Goal: Task Accomplishment & Management: Manage account settings

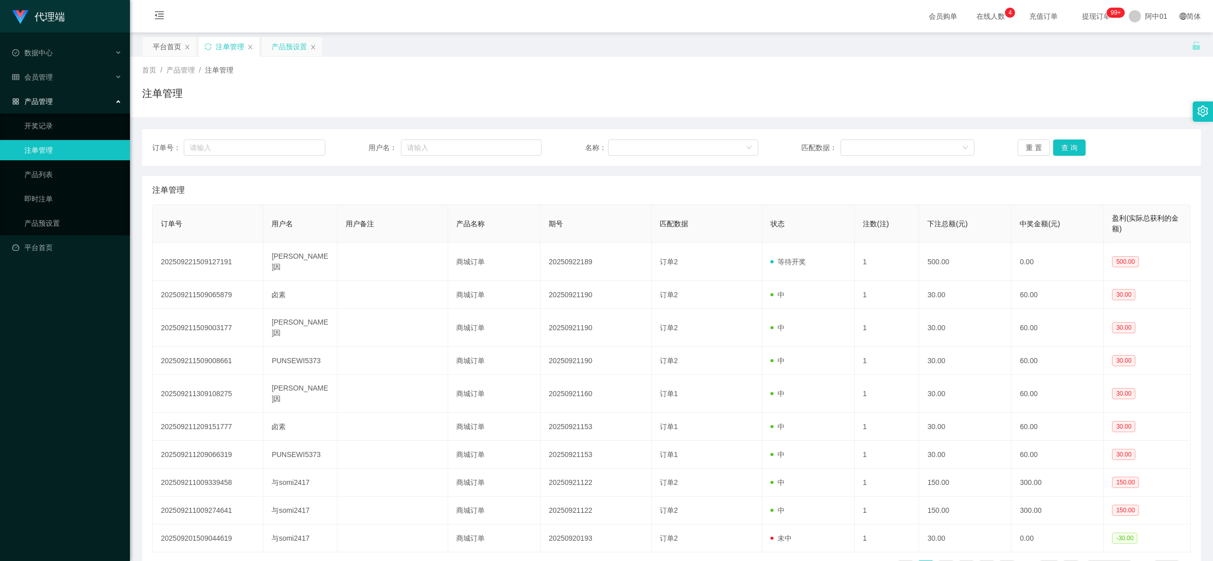
click at [282, 51] on div "产品预设置" at bounding box center [290, 46] width 36 height 19
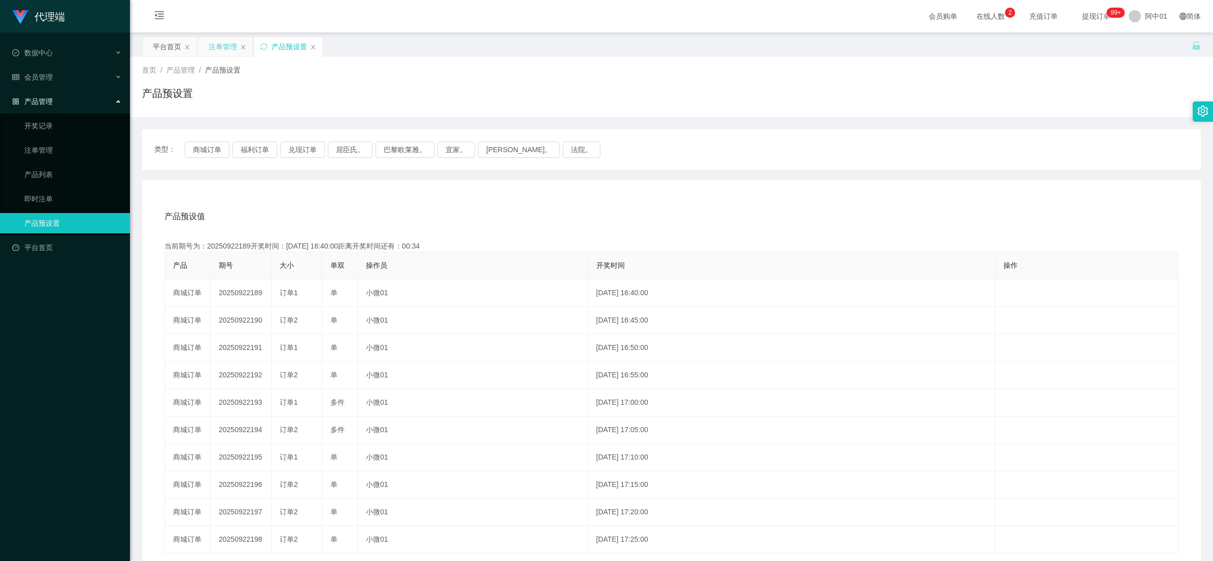
click at [225, 48] on div "注单管理" at bounding box center [223, 46] width 28 height 19
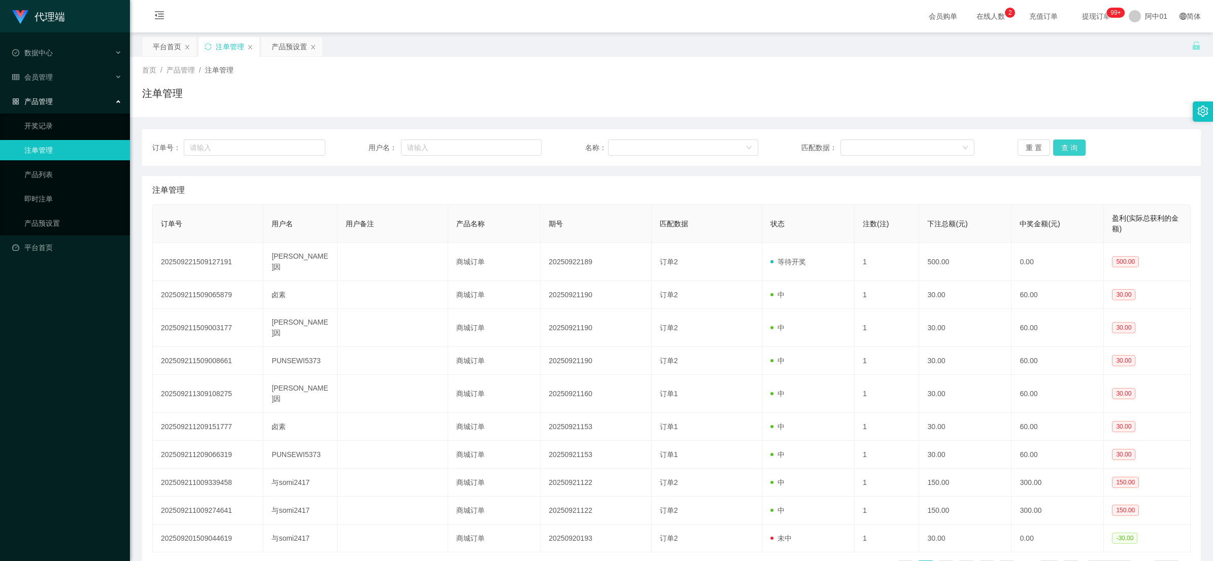
click at [1064, 145] on button "查 询" at bounding box center [1069, 148] width 32 height 16
click at [1064, 145] on div "重 置 查 询" at bounding box center [1104, 148] width 173 height 16
click at [1064, 145] on button "查 询" at bounding box center [1069, 148] width 32 height 16
click at [1064, 145] on div "重 置 查 询" at bounding box center [1104, 148] width 173 height 16
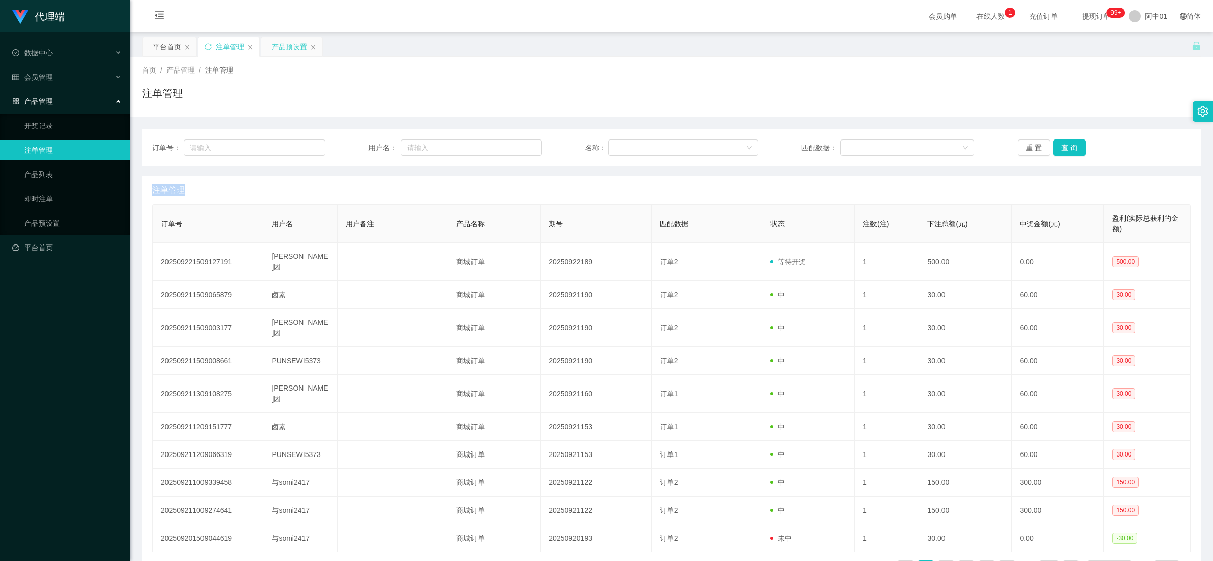
click at [285, 46] on div "产品预设置" at bounding box center [290, 46] width 36 height 19
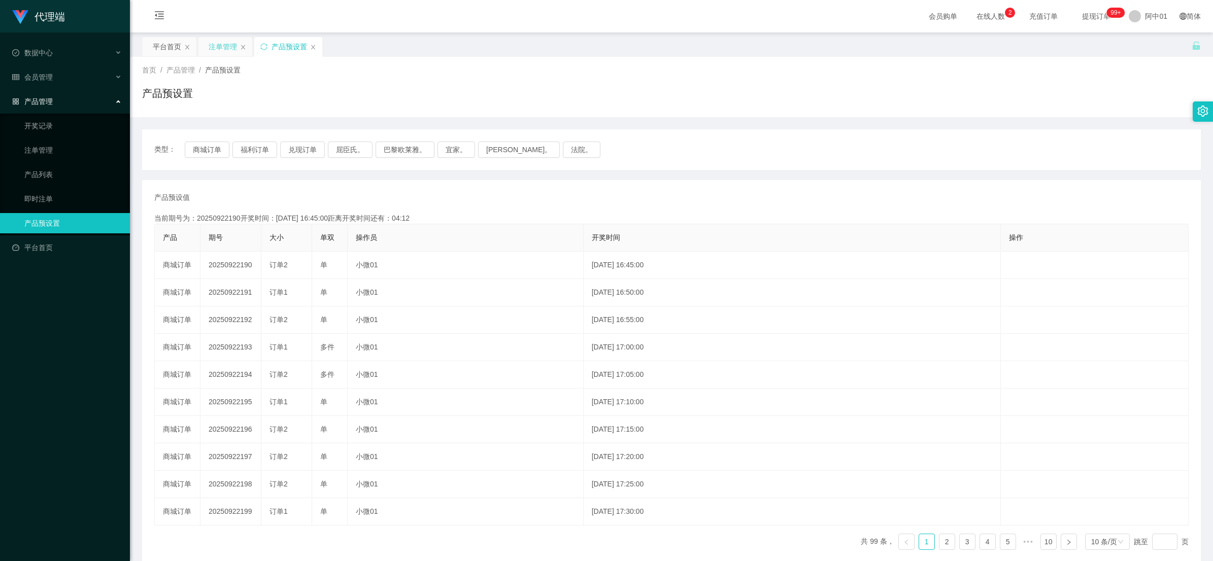
click at [214, 46] on div "注单管理" at bounding box center [223, 46] width 28 height 19
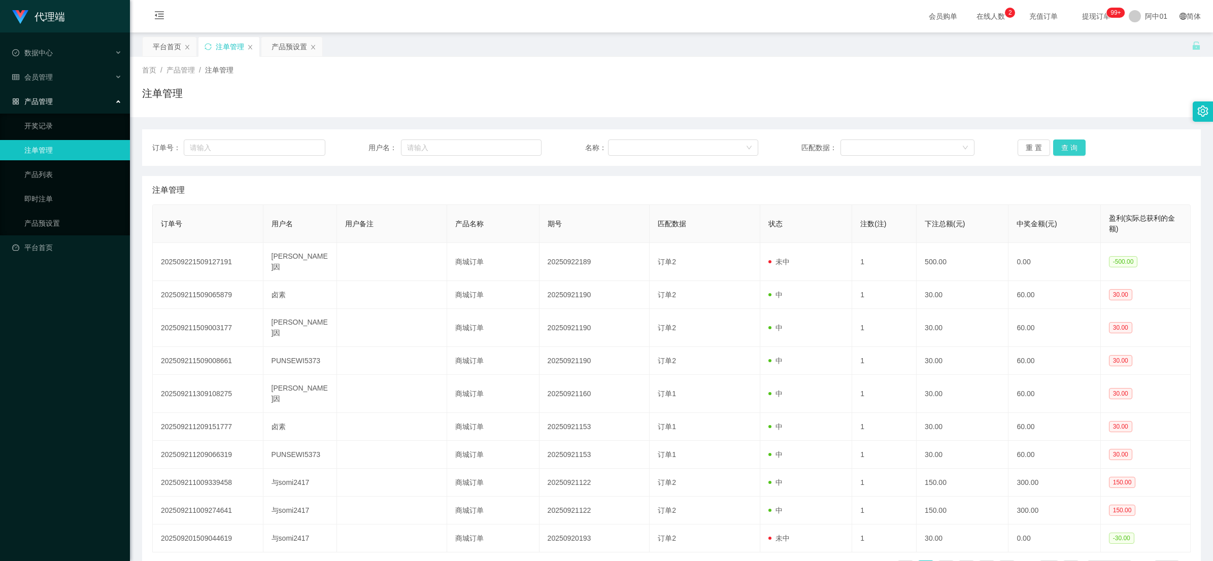
click at [1057, 149] on button "查 询" at bounding box center [1069, 148] width 32 height 16
click at [1057, 149] on div "重 置 查 询" at bounding box center [1104, 148] width 173 height 16
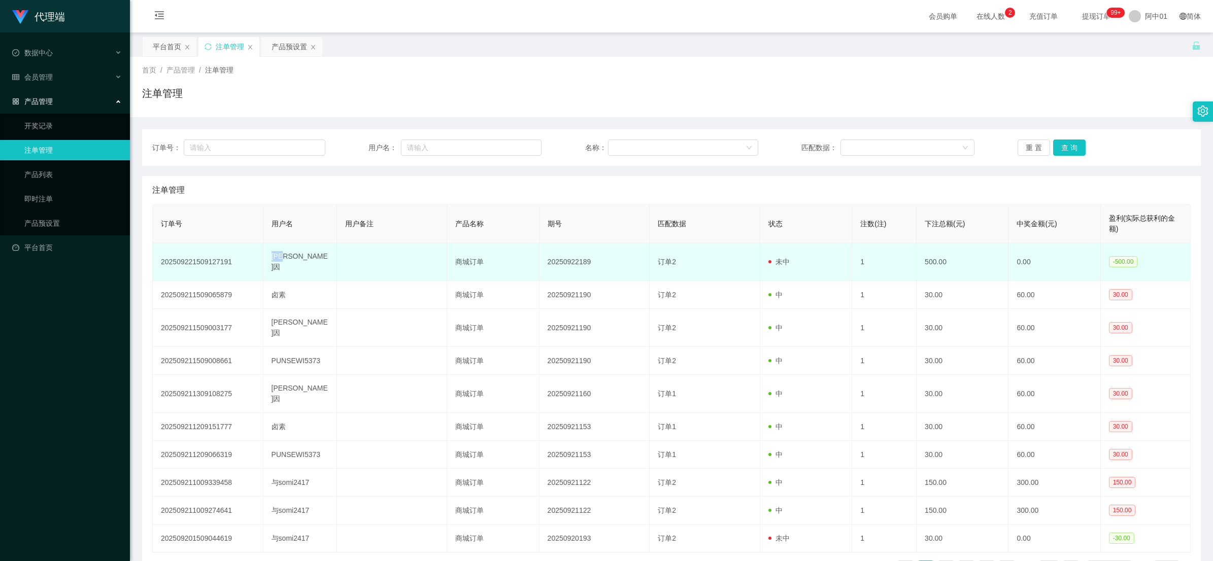
drag, startPoint x: 272, startPoint y: 257, endPoint x: 293, endPoint y: 256, distance: 21.3
click at [293, 256] on td "[PERSON_NAME]因" at bounding box center [300, 262] width 74 height 38
copy td "[PERSON_NAME]因"
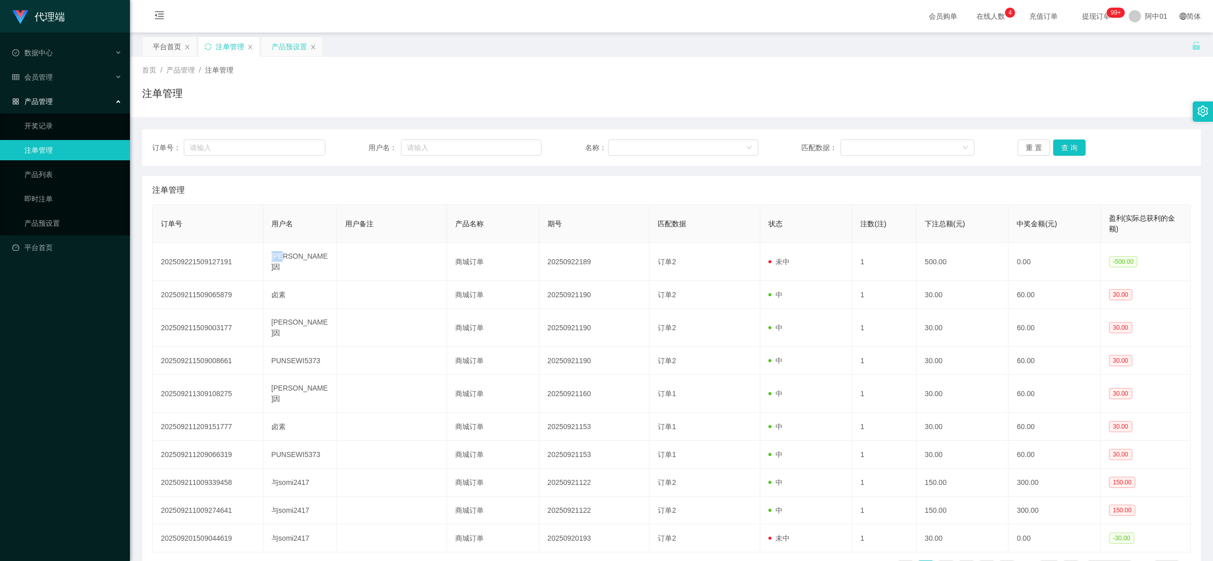
click at [280, 45] on div "产品预设置" at bounding box center [290, 46] width 36 height 19
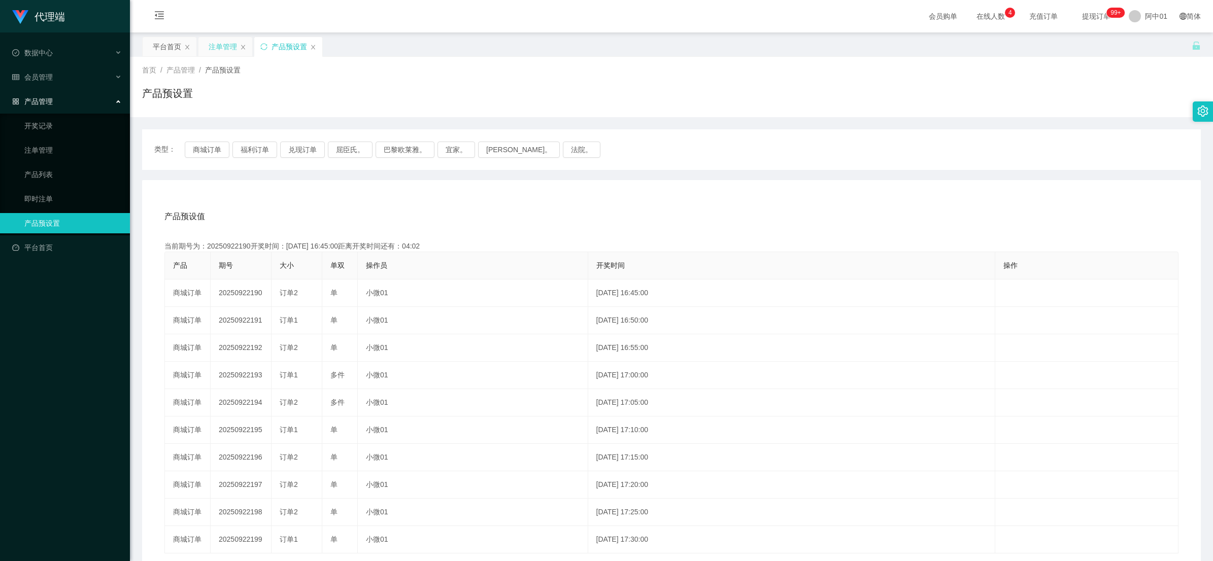
click at [214, 46] on div "注单管理" at bounding box center [223, 46] width 28 height 19
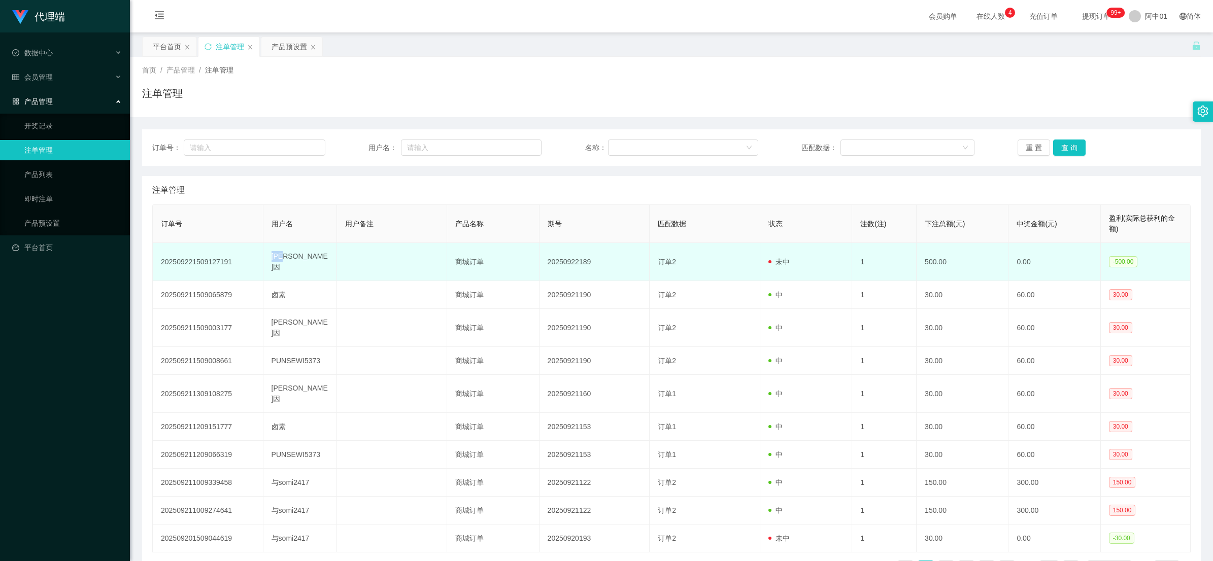
drag, startPoint x: 304, startPoint y: 261, endPoint x: 255, endPoint y: 254, distance: 48.8
click at [255, 254] on tr "202509221509127191 恩莱因 商城订单 20250922189 订单2 未中 1 500.00 0.00 -500.00" at bounding box center [672, 262] width 1038 height 38
copy tr "[PERSON_NAME]因"
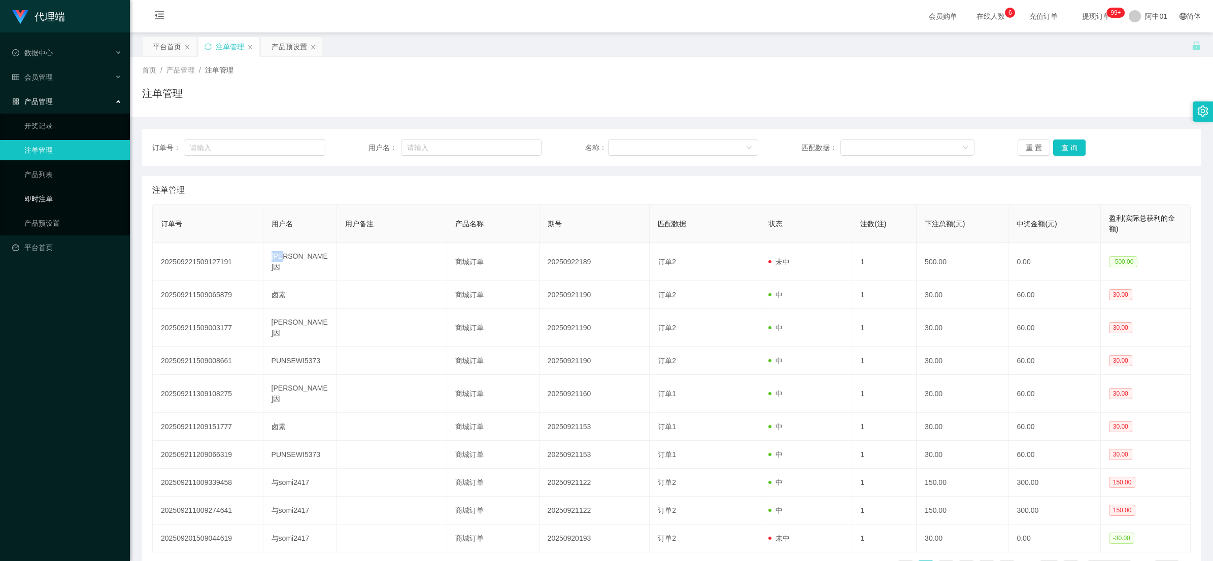
click at [48, 197] on link "即时注单" at bounding box center [72, 199] width 97 height 20
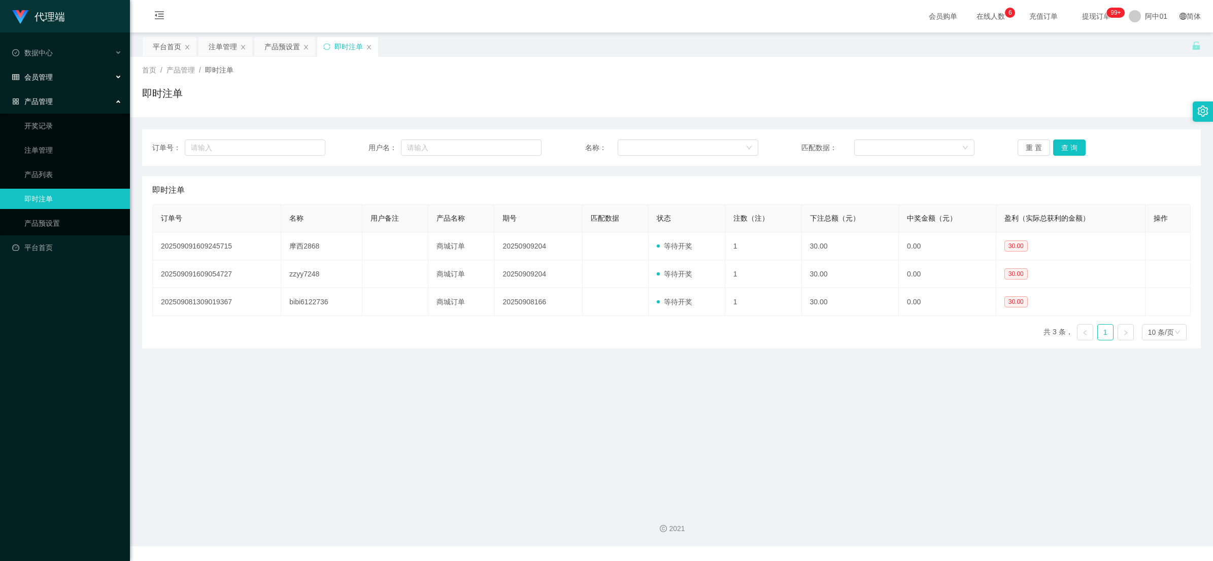
click at [37, 80] on font "会员管理" at bounding box center [38, 77] width 28 height 8
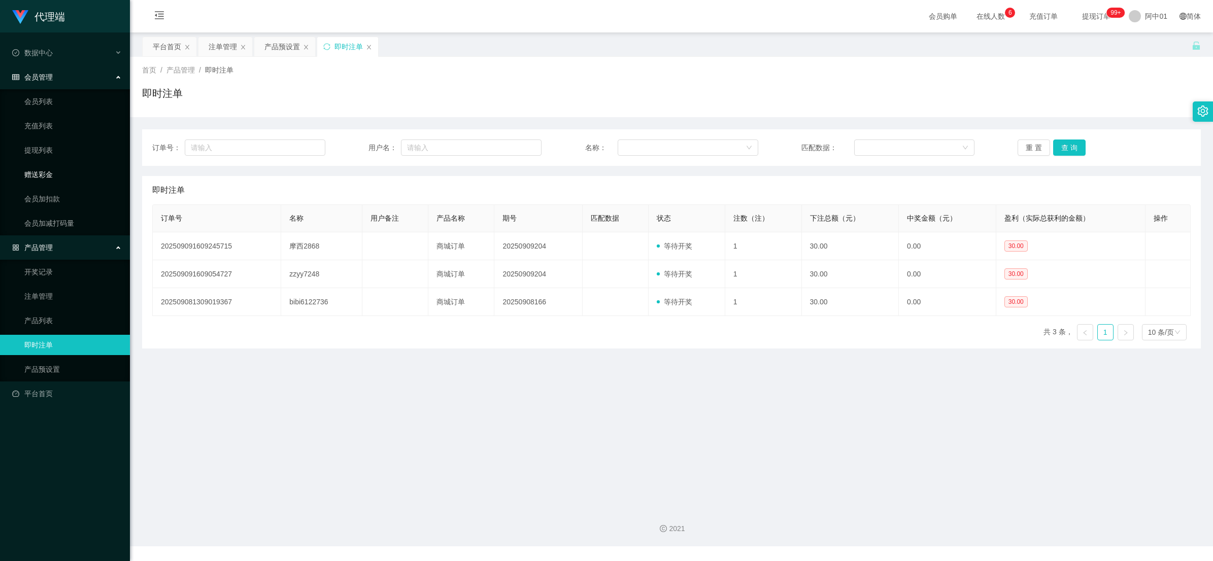
drag, startPoint x: 42, startPoint y: 167, endPoint x: 128, endPoint y: 171, distance: 86.3
click at [43, 167] on link "赠送彩金" at bounding box center [72, 174] width 97 height 20
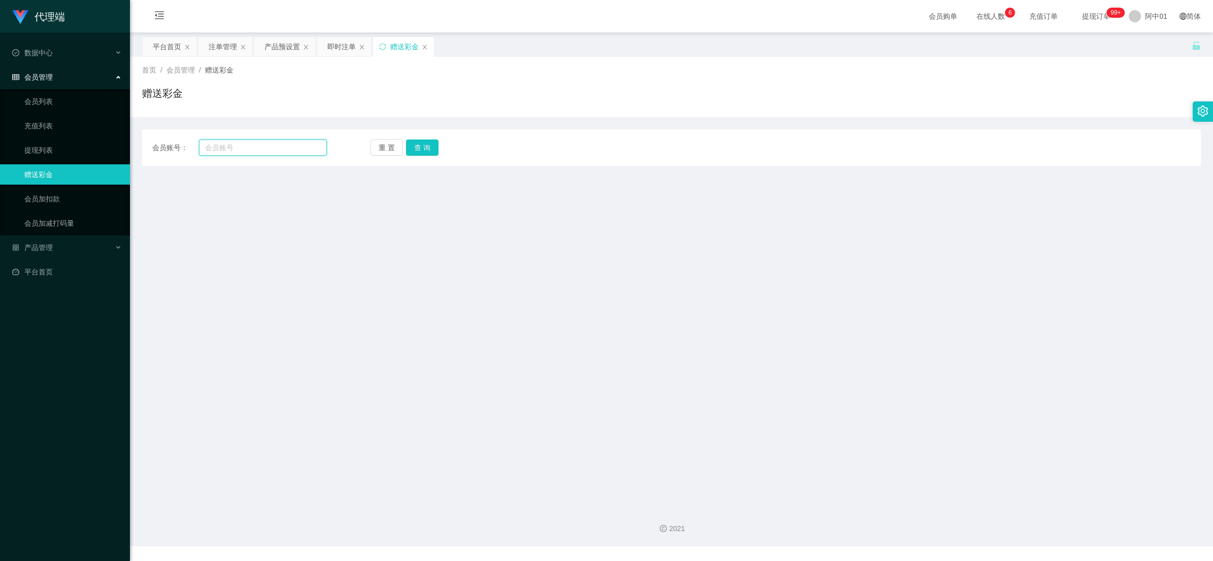
click at [245, 143] on input "text" at bounding box center [263, 148] width 128 height 16
paste input "[PERSON_NAME]因"
click at [412, 151] on button "查 询" at bounding box center [422, 148] width 32 height 16
click at [218, 149] on input "[PERSON_NAME]因" at bounding box center [263, 148] width 128 height 16
type input "[PERSON_NAME]因"
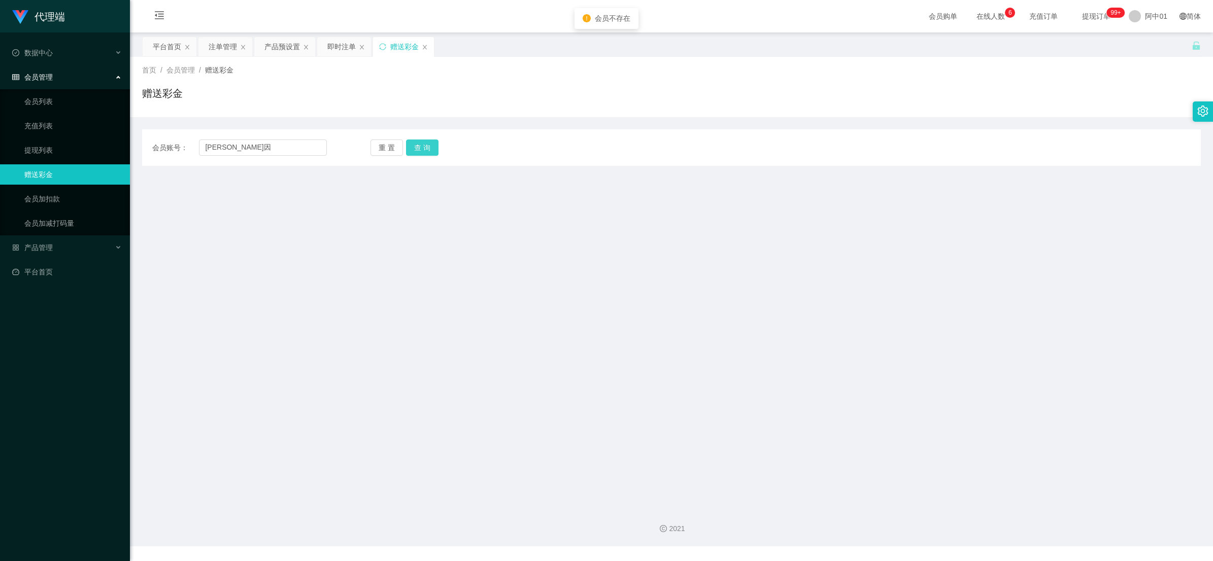
click at [422, 140] on button "查 询" at bounding box center [422, 148] width 32 height 16
drag, startPoint x: 292, startPoint y: 150, endPoint x: 166, endPoint y: 151, distance: 126.4
click at [0, 147] on html "代理端 数据中心 会员管理 会员列表 充值列表 提现列表 赠送彩金 会员加扣款 会员加减打码量 产品管理 开奖记录 注单管理 产品列表 即时注单 产品预设置 …" at bounding box center [606, 280] width 1213 height 561
click at [240, 158] on div "会员账号： 重 置 查 询 会员账号 会员姓名 账号余额 操作类型 彩金加款 彩金扣款 金额 确 定" at bounding box center [671, 147] width 1059 height 37
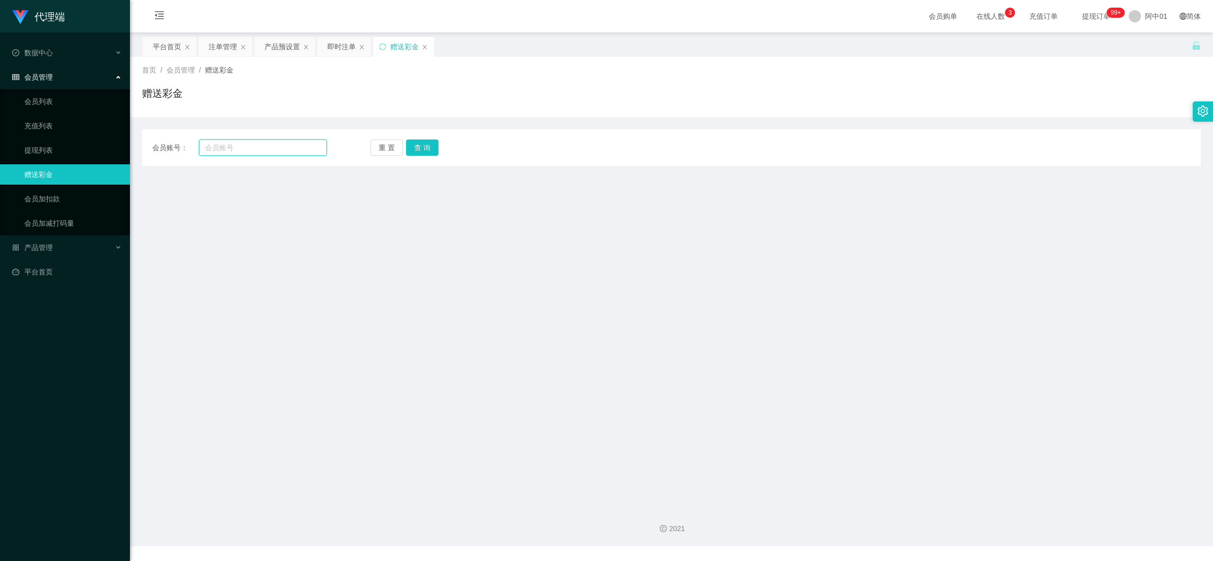
paste input "NGLAIYIN"
click at [237, 152] on input "NGLAIYIN" at bounding box center [263, 148] width 128 height 16
type input "NGLAIYIN"
click at [415, 145] on button "查 询" at bounding box center [422, 148] width 32 height 16
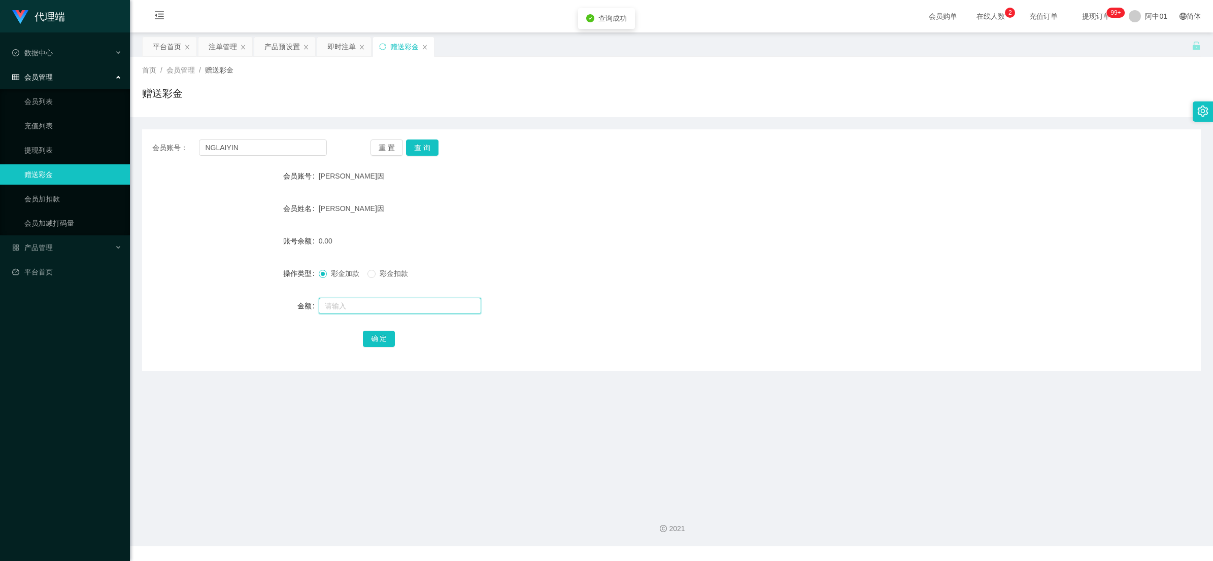
click at [347, 305] on input "text" at bounding box center [400, 306] width 162 height 16
type input "700"
click at [371, 334] on button "确 定" at bounding box center [379, 339] width 32 height 16
